Goal: Task Accomplishment & Management: Use online tool/utility

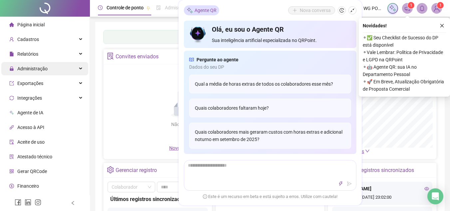
click at [74, 70] on div "Administração" at bounding box center [44, 68] width 87 height 13
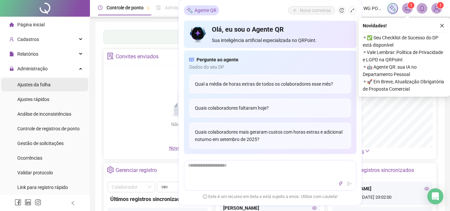
click at [45, 85] on span "Ajustes da folha" at bounding box center [33, 84] width 33 height 5
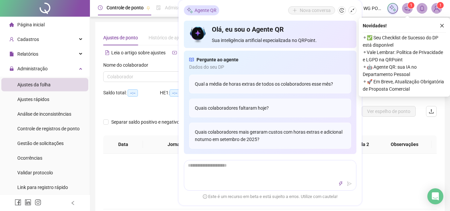
type input "**********"
click at [353, 11] on icon "shrink" at bounding box center [352, 10] width 5 height 5
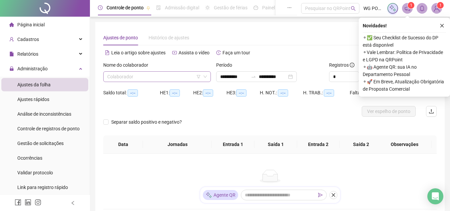
click at [175, 75] on input "search" at bounding box center [154, 77] width 94 height 10
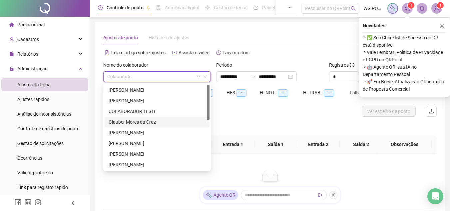
scroll to position [33, 0]
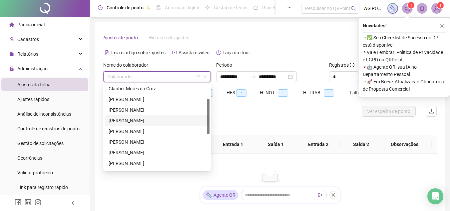
click at [153, 123] on div "[PERSON_NAME]" at bounding box center [157, 120] width 97 height 7
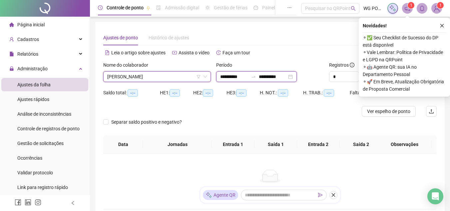
click at [245, 76] on input "**********" at bounding box center [234, 76] width 28 height 7
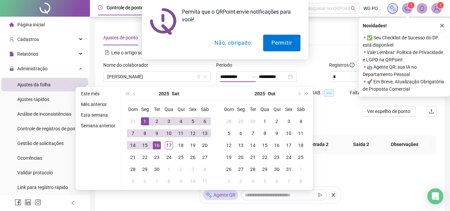
click at [321, 81] on div "**********" at bounding box center [270, 76] width 108 height 11
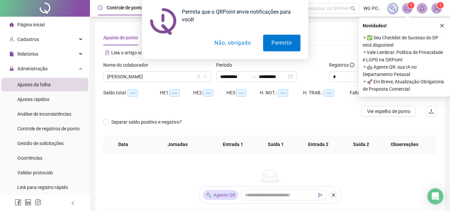
click at [444, 24] on div "Permita que o QRPoint envie notificações para você! Permitir Não, obrigado" at bounding box center [225, 29] width 450 height 59
click at [439, 25] on div "Permita que o QRPoint envie notificações para você! Permitir Não, obrigado" at bounding box center [225, 29] width 450 height 59
click at [441, 25] on div "Permita que o QRPoint envie notificações para você! Permitir Não, obrigado" at bounding box center [225, 29] width 450 height 59
click at [266, 48] on button "Permitir" at bounding box center [281, 43] width 37 height 17
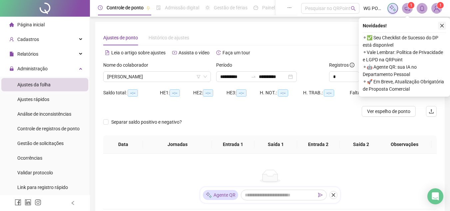
click at [441, 25] on icon "close" at bounding box center [442, 26] width 4 height 4
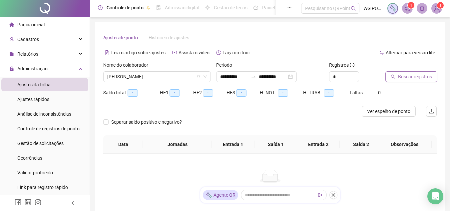
click at [407, 75] on span "Buscar registros" at bounding box center [415, 76] width 34 height 7
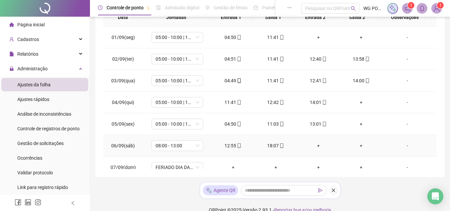
scroll to position [0, 0]
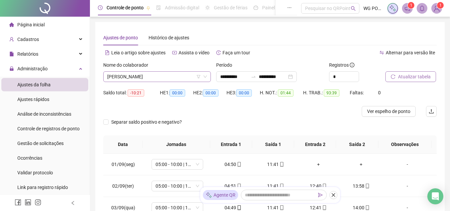
click at [182, 79] on span "[PERSON_NAME]" at bounding box center [157, 77] width 100 height 10
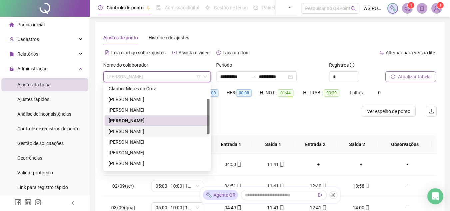
click at [145, 133] on div "[PERSON_NAME]" at bounding box center [157, 131] width 97 height 7
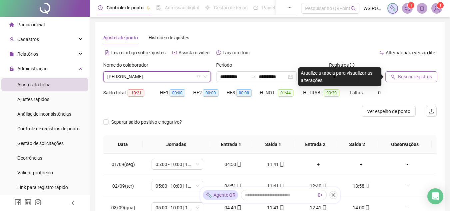
click at [146, 77] on span "[PERSON_NAME]" at bounding box center [157, 77] width 100 height 10
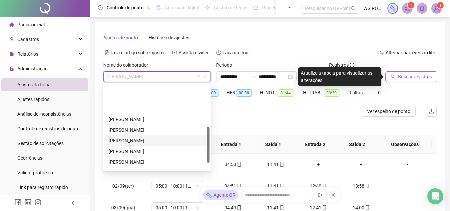
scroll to position [100, 0]
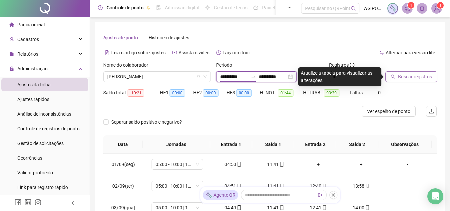
click at [233, 77] on input "**********" at bounding box center [234, 76] width 28 height 7
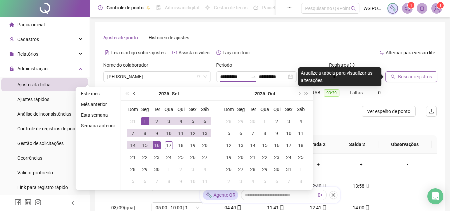
click at [131, 90] on button "prev-year" at bounding box center [134, 93] width 7 height 13
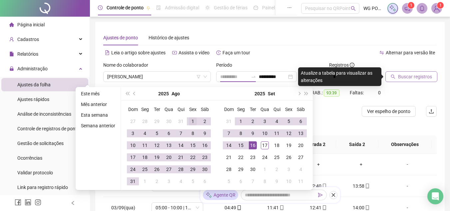
type input "**********"
click at [190, 121] on div "1" at bounding box center [193, 121] width 8 height 8
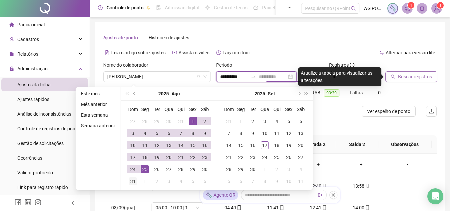
type input "**********"
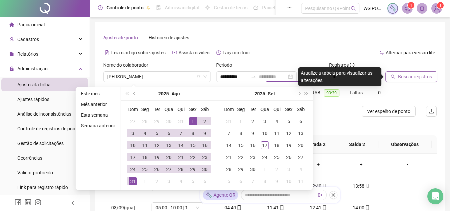
click at [131, 180] on div "31" at bounding box center [133, 181] width 8 height 8
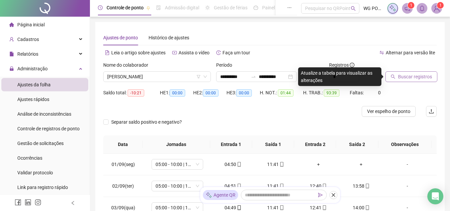
click at [399, 79] on span "Buscar registros" at bounding box center [415, 76] width 34 height 7
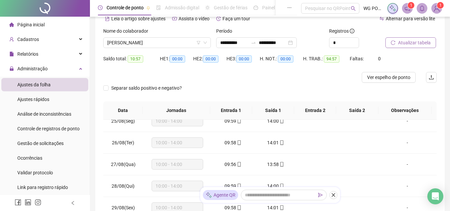
scroll to position [0, 0]
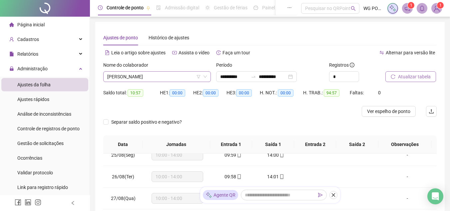
click at [184, 78] on span "[PERSON_NAME]" at bounding box center [157, 77] width 100 height 10
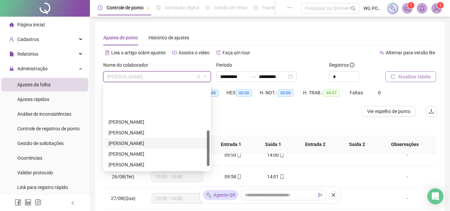
scroll to position [108, 0]
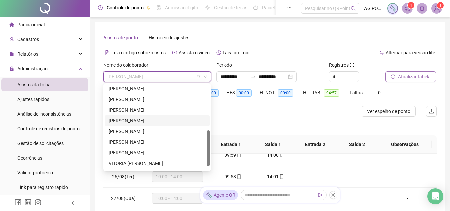
click at [149, 119] on div "[PERSON_NAME]" at bounding box center [157, 120] width 97 height 7
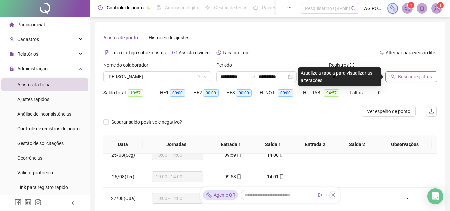
click at [401, 80] on button "Buscar registros" at bounding box center [411, 76] width 52 height 11
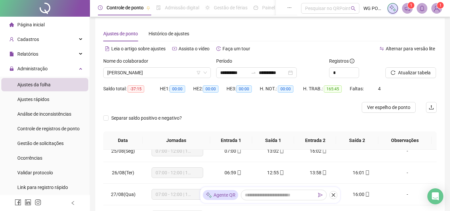
scroll to position [0, 0]
